Goal: Task Accomplishment & Management: Manage account settings

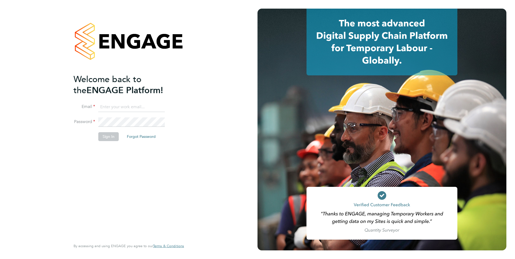
click at [126, 106] on input at bounding box center [131, 107] width 67 height 10
type input "jack.joyce@brightonandhovealbion.com"
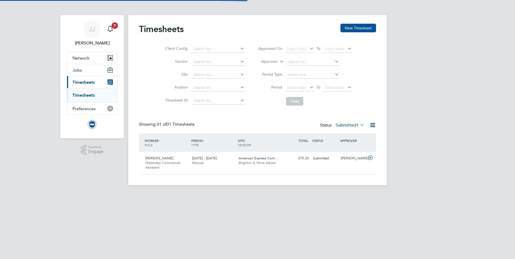
scroll to position [14, 47]
click at [287, 159] on div "£75.33 Submitted" at bounding box center [297, 158] width 28 height 9
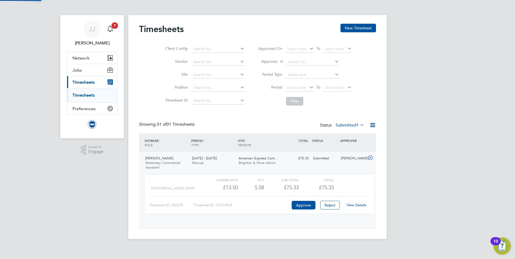
scroll to position [9, 53]
click at [302, 205] on button "Approve" at bounding box center [304, 205] width 24 height 9
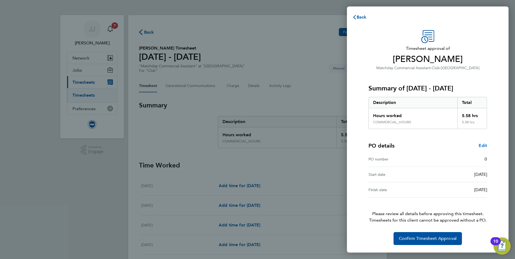
click at [485, 145] on span "Edit" at bounding box center [483, 145] width 8 height 5
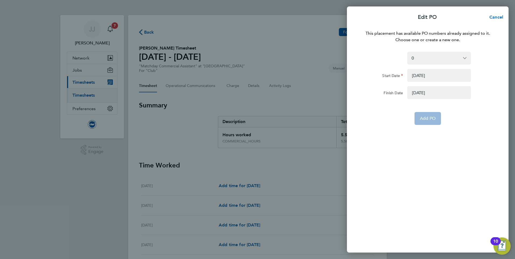
click at [500, 16] on span "Cancel" at bounding box center [495, 17] width 15 height 5
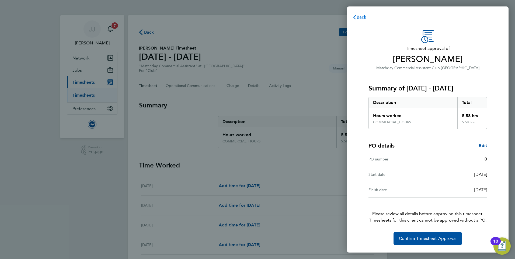
click at [361, 15] on span "Back" at bounding box center [362, 17] width 10 height 5
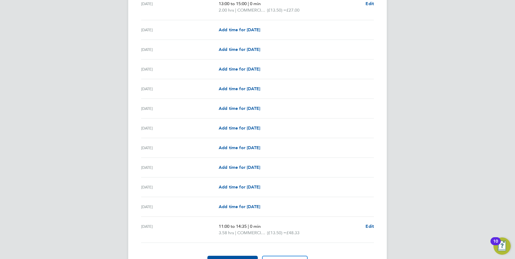
scroll to position [587, 0]
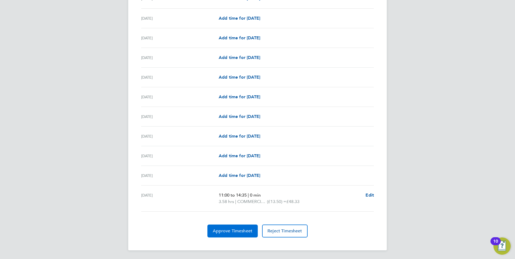
click at [232, 229] on span "Approve Timesheet" at bounding box center [233, 231] width 40 height 5
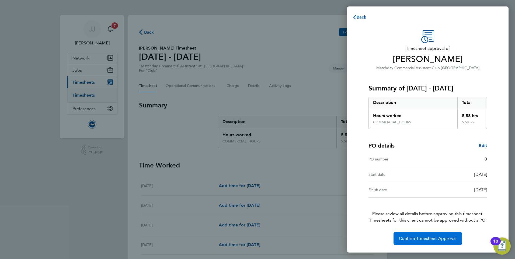
click at [418, 236] on button "Confirm Timesheet Approval" at bounding box center [428, 238] width 68 height 13
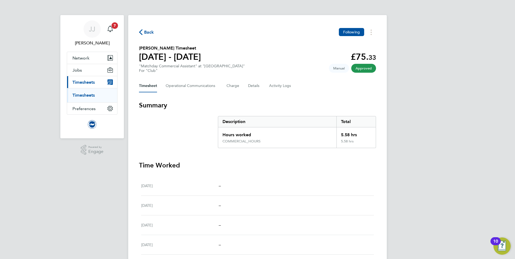
click at [145, 33] on span "Back" at bounding box center [149, 32] width 10 height 6
